Goal: Information Seeking & Learning: Find contact information

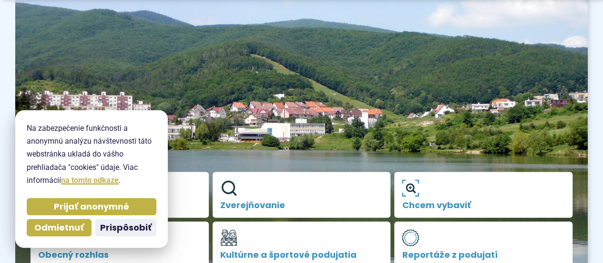
scroll to position [48, 0]
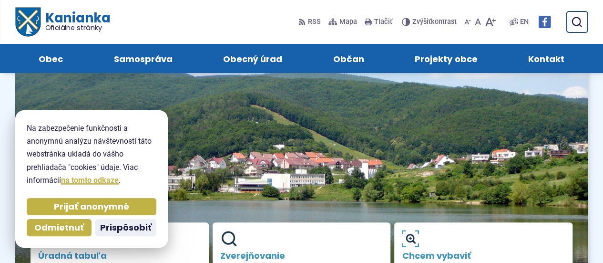
click at [544, 66] on span "Kontakt" at bounding box center [546, 58] width 36 height 29
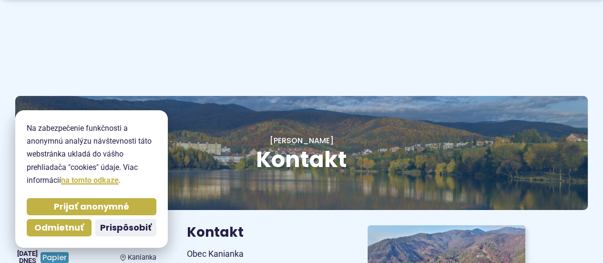
scroll to position [143, 0]
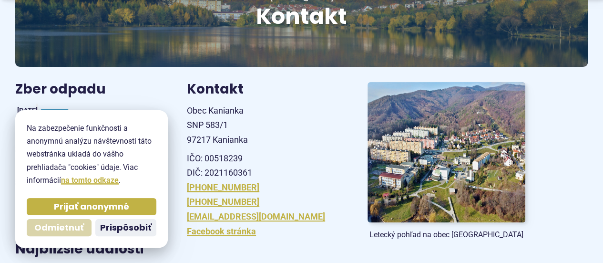
click at [43, 223] on span "Odmietnuť" at bounding box center [59, 227] width 50 height 11
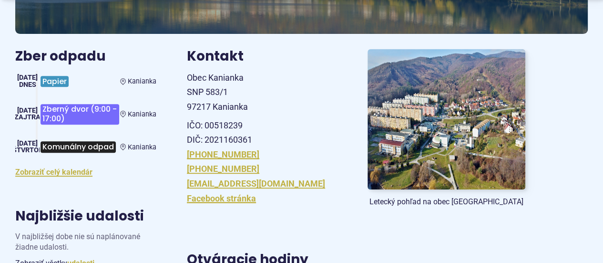
scroll to position [191, 0]
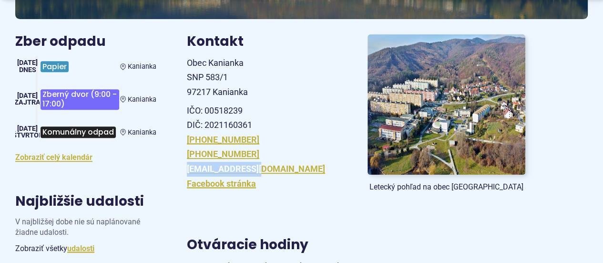
drag, startPoint x: 182, startPoint y: 166, endPoint x: 260, endPoint y: 170, distance: 77.8
copy link "[EMAIL_ADDRESS][DOMAIN_NAME]"
